Goal: Task Accomplishment & Management: Manage account settings

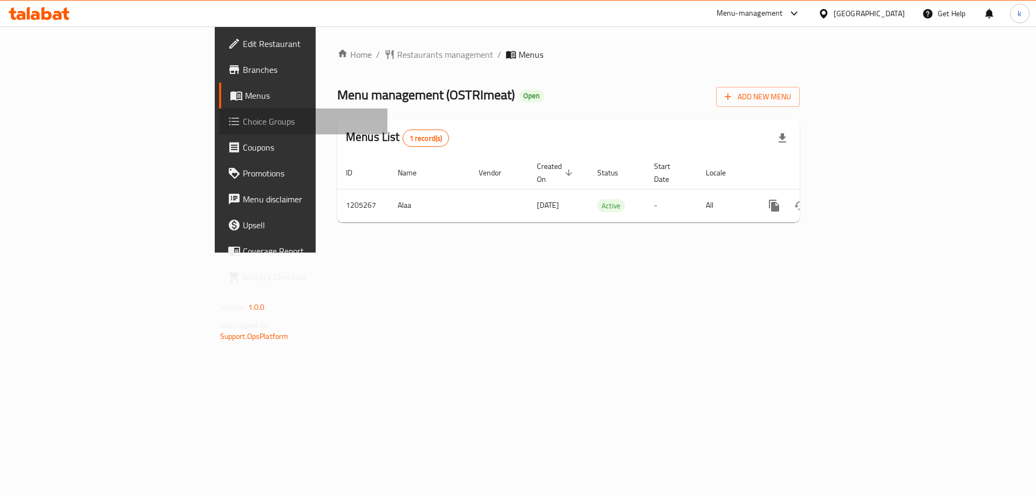
click at [243, 124] on span "Choice Groups" at bounding box center [311, 121] width 137 height 13
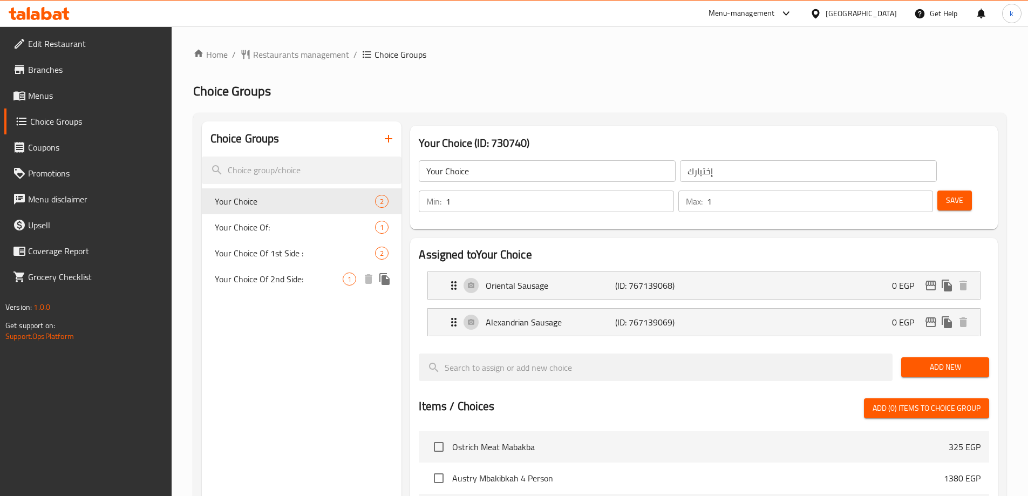
click at [255, 277] on span "Your Choice Of 2nd Side:" at bounding box center [279, 279] width 128 height 13
type input "Your Choice Of 2nd Side:"
type input "اختيارك من السايد الثاني:"
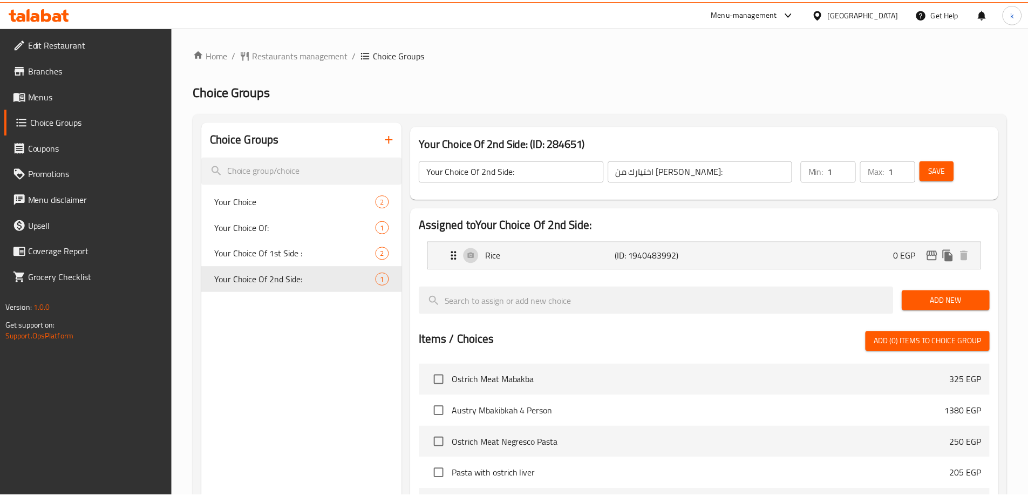
scroll to position [280, 0]
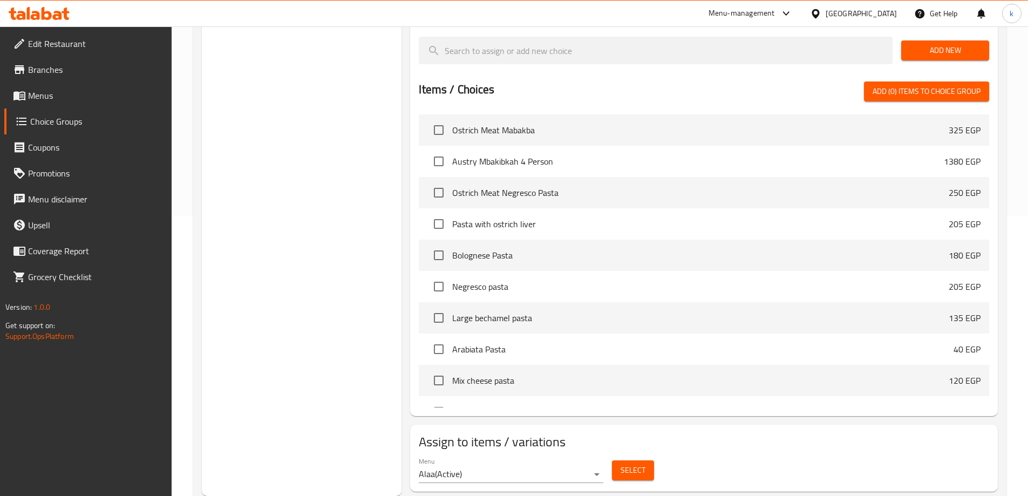
click at [786, 433] on h2 "Assign to items / variations" at bounding box center [704, 441] width 571 height 17
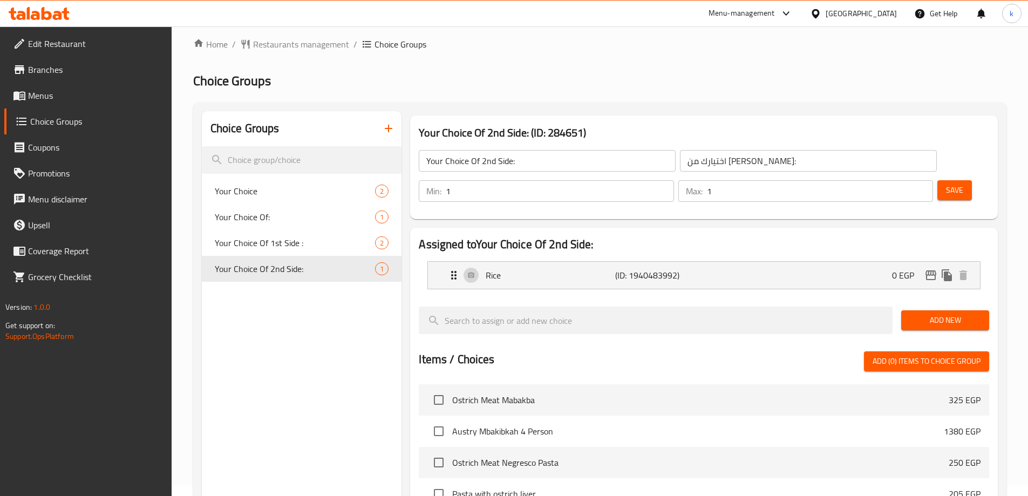
scroll to position [0, 0]
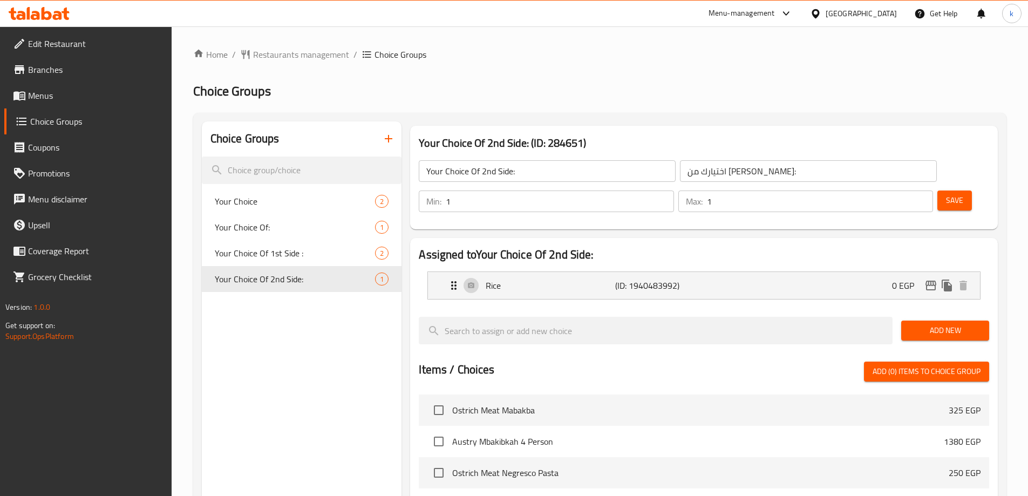
click at [324, 44] on div "Home / Restaurants management / Choice Groups Choice Groups Choice Groups Your …" at bounding box center [600, 416] width 857 height 780
click at [323, 53] on span "Restaurants management" at bounding box center [301, 54] width 96 height 13
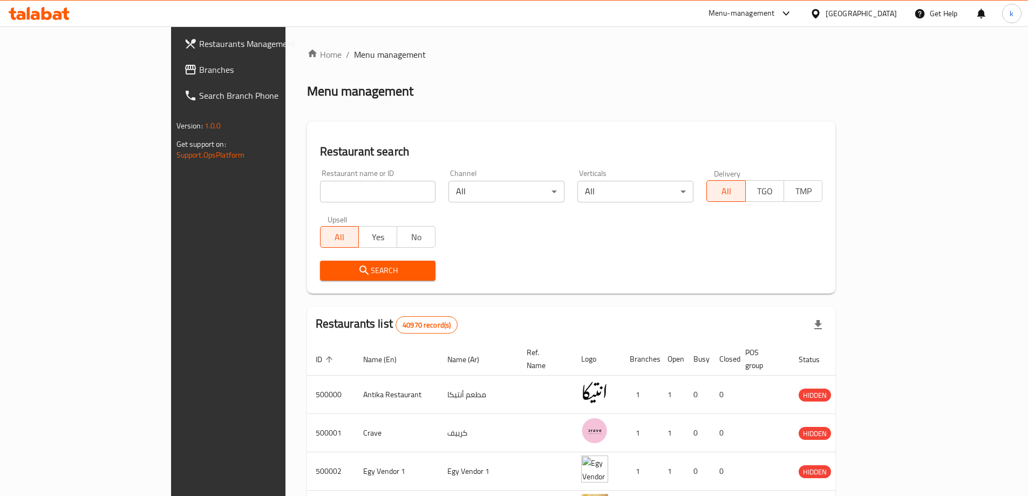
click at [175, 80] on link "Branches" at bounding box center [258, 70] width 167 height 26
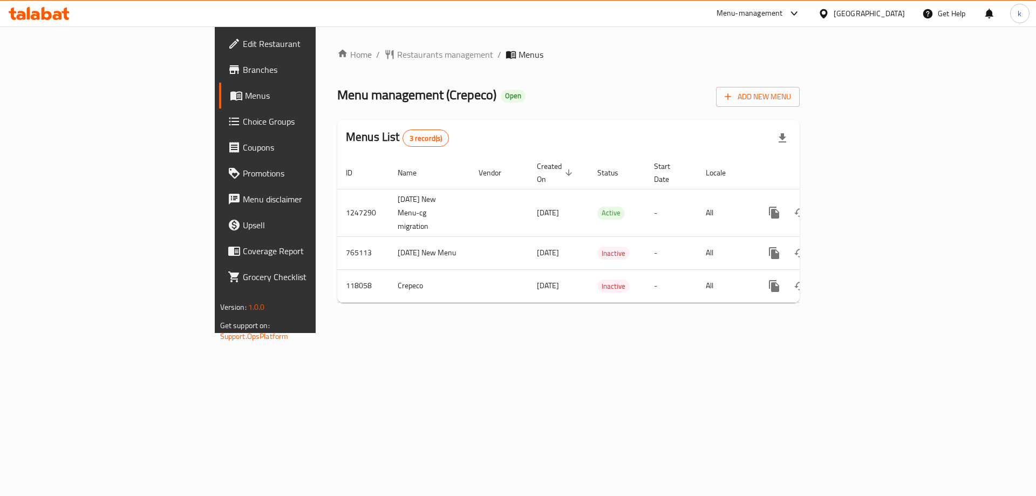
click at [243, 126] on span "Choice Groups" at bounding box center [311, 121] width 137 height 13
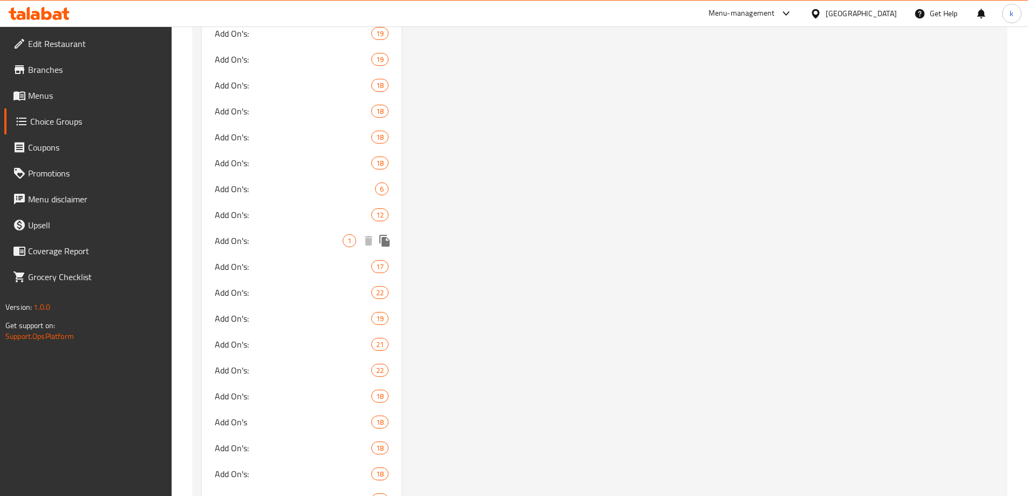
scroll to position [1789, 0]
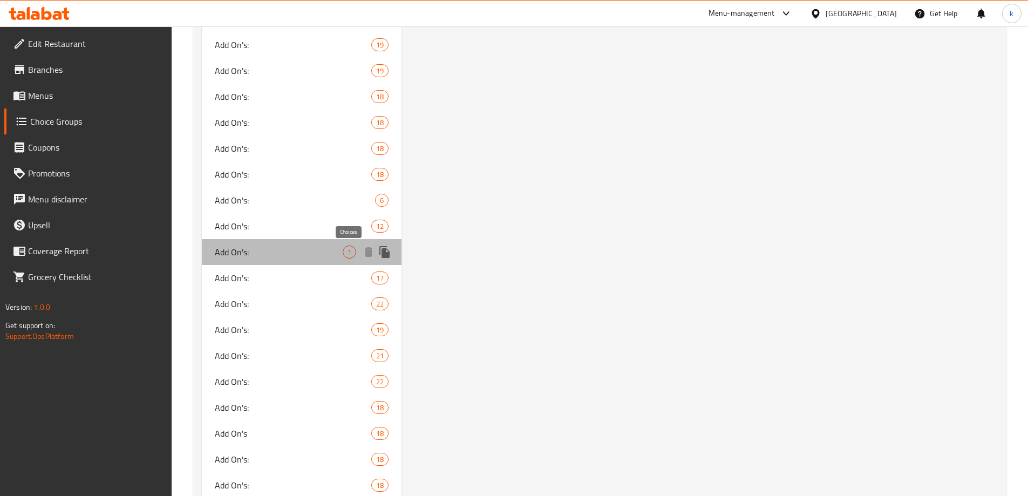
click at [343, 247] on span "1" at bounding box center [349, 252] width 12 height 10
type input "Add On's:"
type input "الإضافات:"
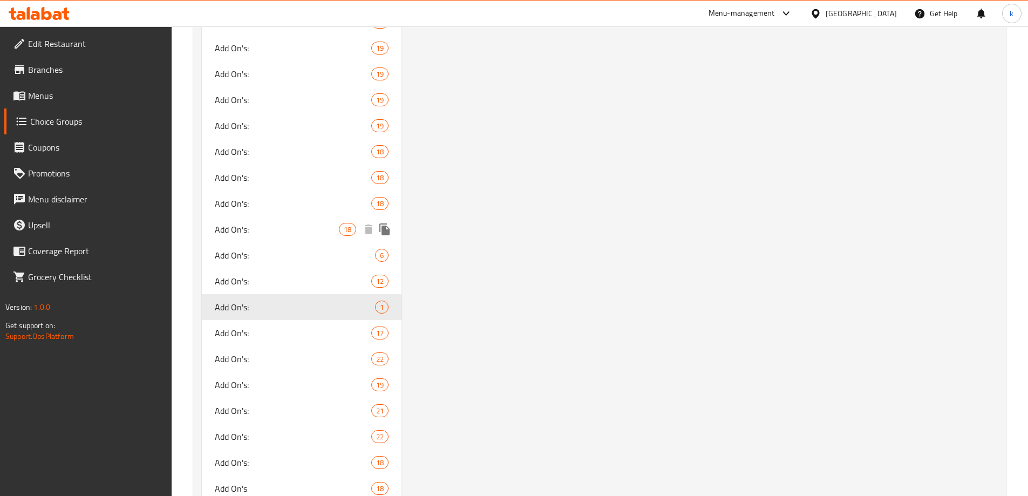
scroll to position [1681, 0]
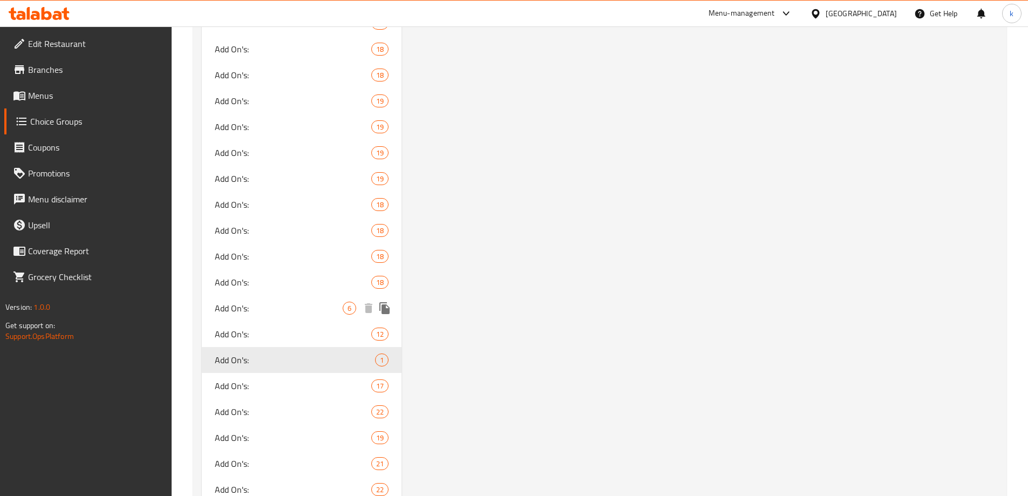
click at [247, 305] on span "Add On's:" at bounding box center [279, 308] width 128 height 13
click at [234, 336] on span "Add On's:" at bounding box center [277, 336] width 125 height 13
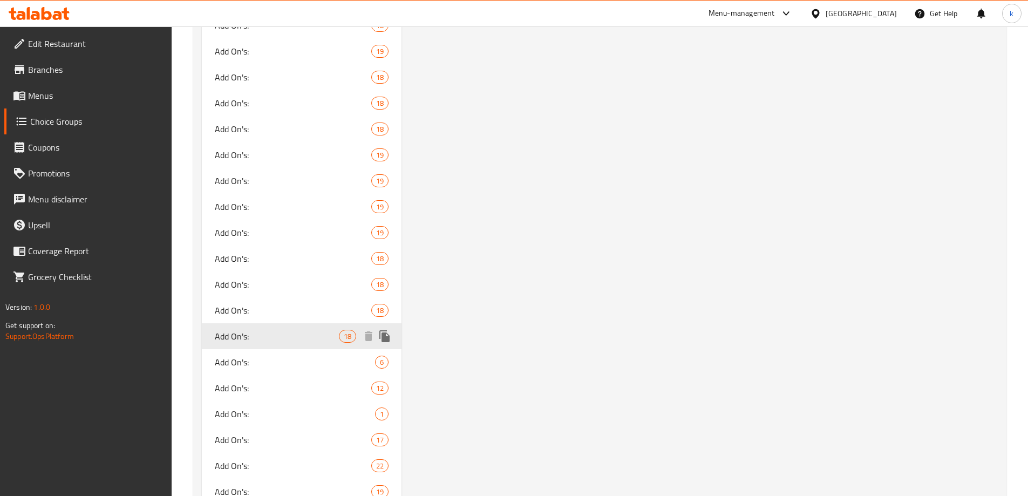
type input "18"
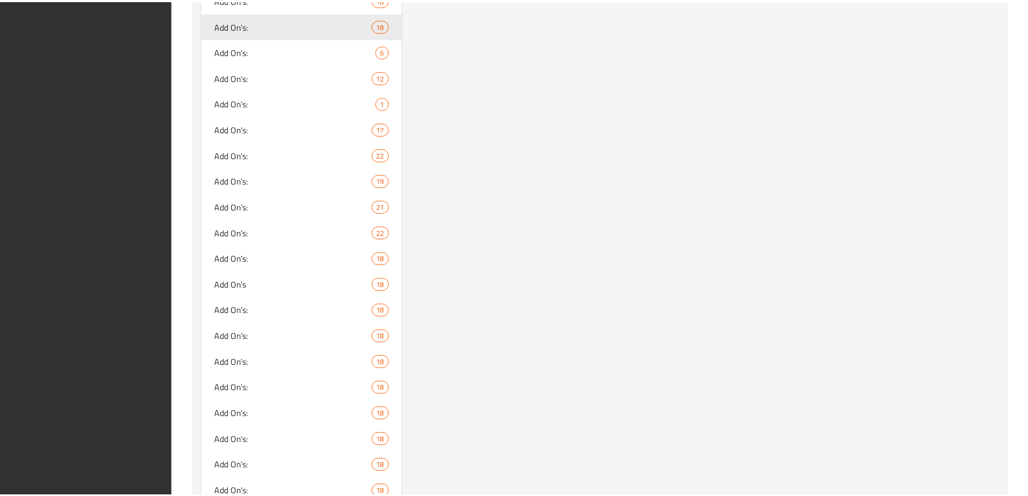
scroll to position [2059, 0]
